Goal: Find specific page/section: Find specific page/section

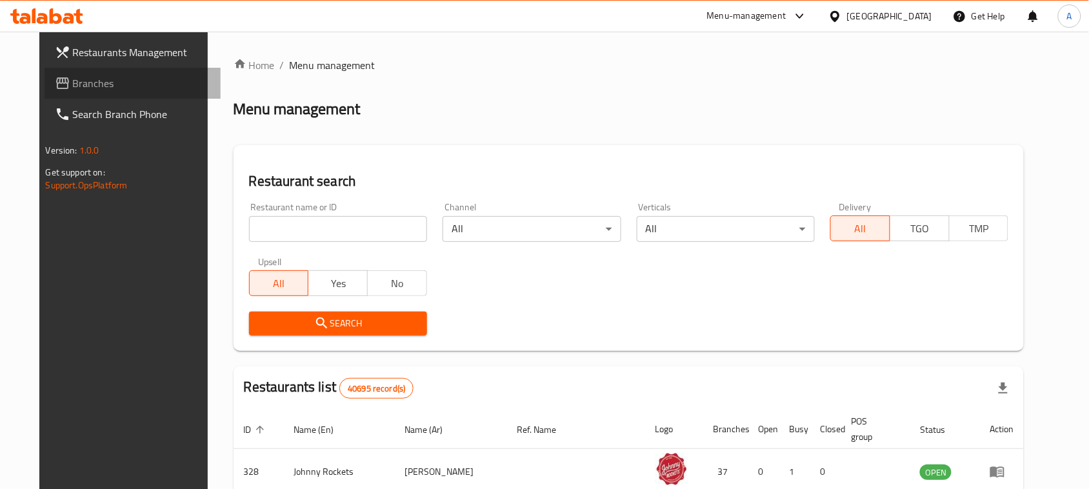
click at [73, 81] on span "Branches" at bounding box center [142, 82] width 138 height 15
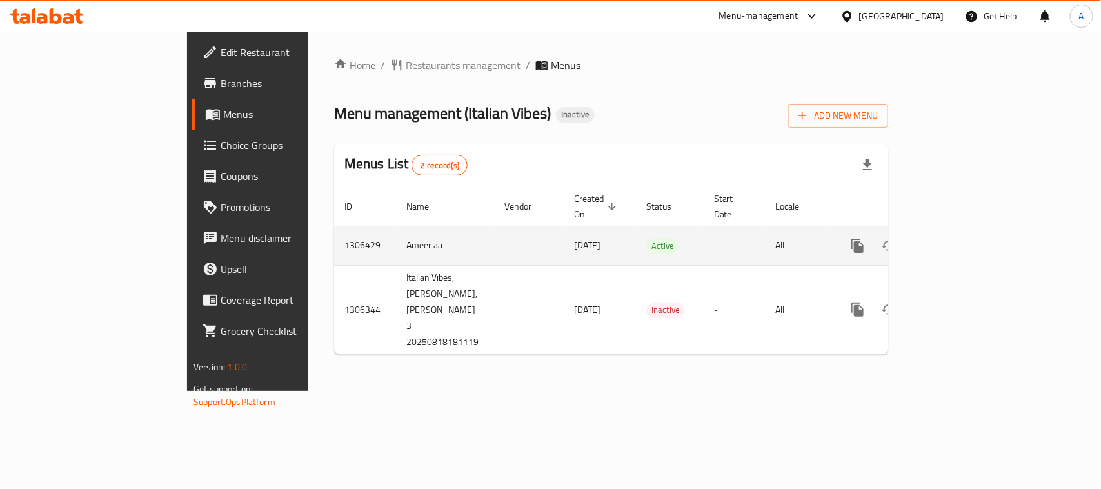
click at [958, 238] on icon "enhanced table" at bounding box center [950, 245] width 15 height 15
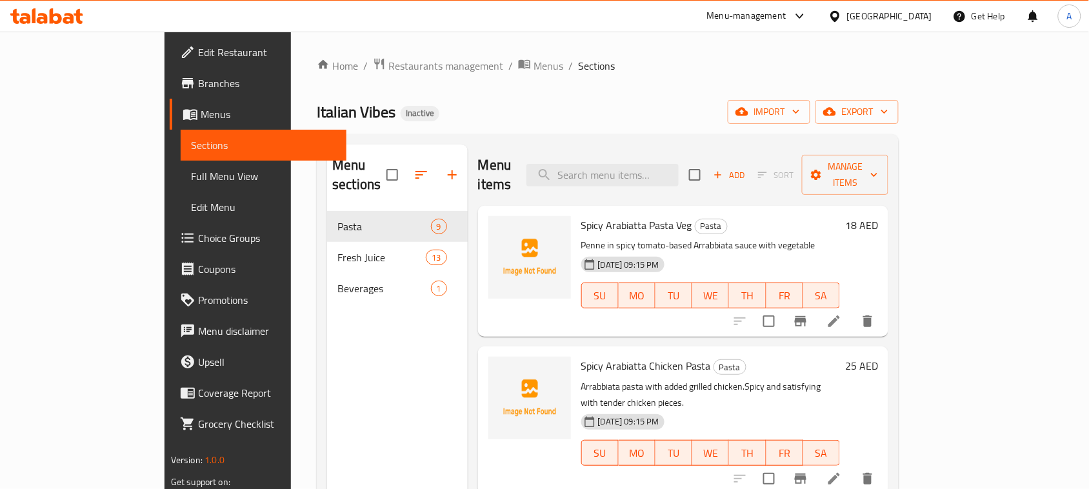
click at [317, 108] on span "Italian Vibes" at bounding box center [356, 111] width 79 height 29
drag, startPoint x: 226, startPoint y: 108, endPoint x: 261, endPoint y: 110, distance: 35.5
click at [317, 110] on span "Italian Vibes" at bounding box center [356, 111] width 79 height 29
click at [366, 110] on div "Italian Vibes Inactive import export" at bounding box center [608, 112] width 582 height 24
